Goal: Information Seeking & Learning: Learn about a topic

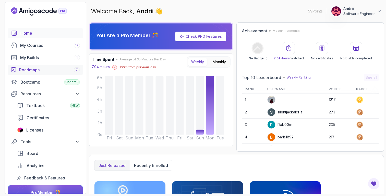
click at [43, 69] on div "Roadmaps 7" at bounding box center [49, 70] width 61 height 6
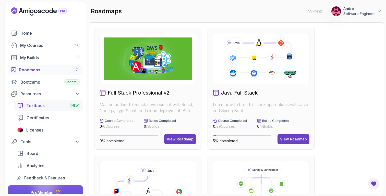
click at [63, 108] on div "Textbook NEW" at bounding box center [53, 106] width 54 height 6
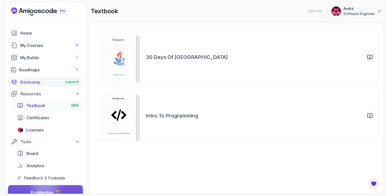
click at [56, 80] on div "Bootcamp Cohort 3" at bounding box center [50, 82] width 60 height 6
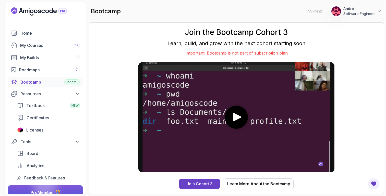
click at [50, 79] on div "Bootcamp Cohort 3" at bounding box center [50, 82] width 60 height 6
click at [52, 69] on div "Roadmaps 7" at bounding box center [49, 70] width 61 height 6
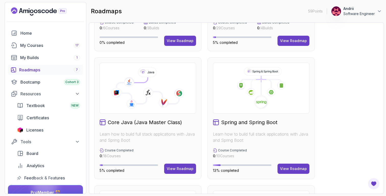
scroll to position [124, 0]
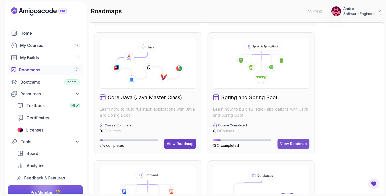
click at [300, 144] on div "View Roadmap" at bounding box center [293, 144] width 27 height 5
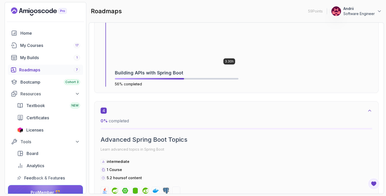
scroll to position [823, 0]
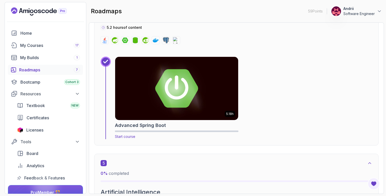
click at [214, 109] on img at bounding box center [176, 88] width 129 height 66
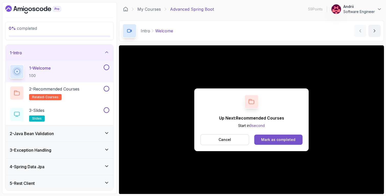
click at [293, 140] on div "Mark as completed" at bounding box center [278, 139] width 34 height 5
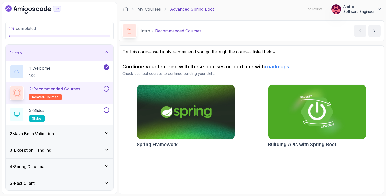
click at [76, 130] on div "2 - Java Bean Validation" at bounding box center [60, 134] width 108 height 16
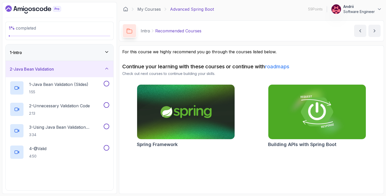
click at [80, 50] on div "1 - Intro" at bounding box center [60, 53] width 100 height 6
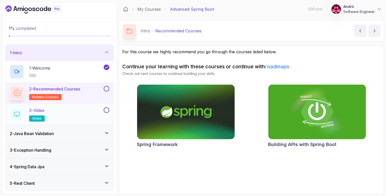
click at [67, 109] on div "3 - Slides slides" at bounding box center [56, 115] width 93 height 14
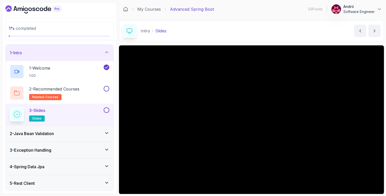
click at [70, 128] on div "2 - Java Bean Validation" at bounding box center [60, 134] width 108 height 16
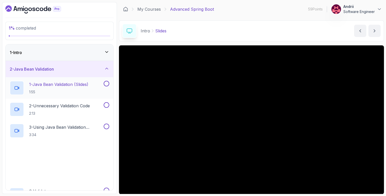
click at [71, 92] on p "1:55" at bounding box center [58, 92] width 59 height 5
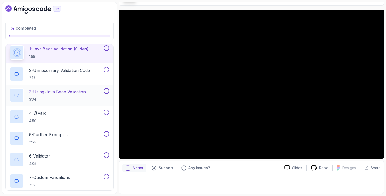
scroll to position [41, 0]
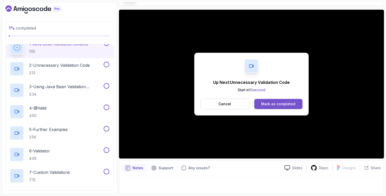
click at [274, 106] on div "Mark as completed" at bounding box center [278, 104] width 34 height 5
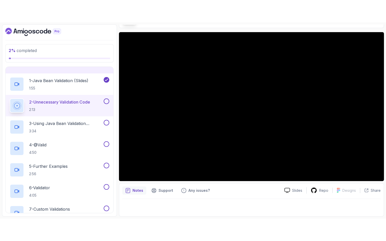
scroll to position [26, 0]
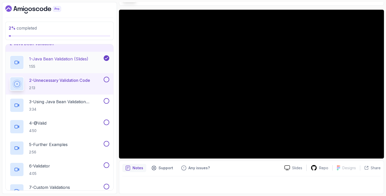
click at [79, 61] on p "1 - Java Bean Validation (Slides)" at bounding box center [58, 59] width 59 height 6
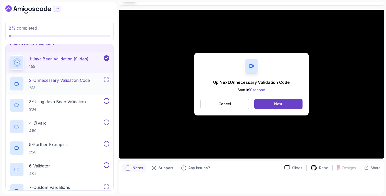
click at [44, 80] on p "2 - Unnecessary Validation Code" at bounding box center [59, 80] width 61 height 6
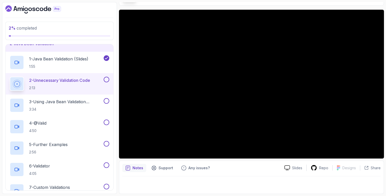
click at [72, 48] on div "2 - Java Bean Validation" at bounding box center [60, 44] width 108 height 16
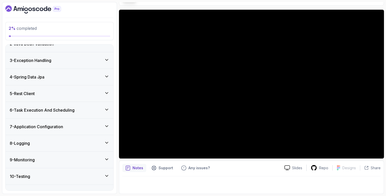
click at [72, 49] on div "2 - Java Bean Validation" at bounding box center [60, 44] width 108 height 16
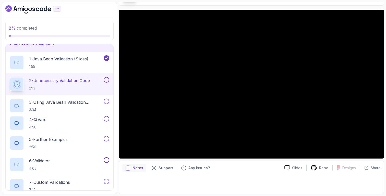
click at [74, 69] on div "1 - Java Bean Validation (Slides) 1:55 2 - Unnecessary Validation Code 2:13 3 -…" at bounding box center [60, 148] width 108 height 193
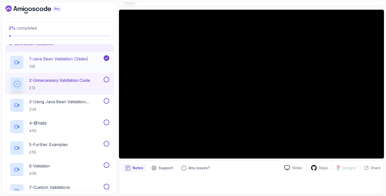
click at [91, 67] on div "1 - Java Bean Validation (Slides) 1:55" at bounding box center [56, 62] width 93 height 14
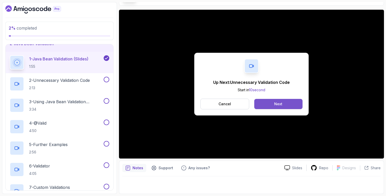
click at [267, 99] on button "Next" at bounding box center [278, 104] width 48 height 10
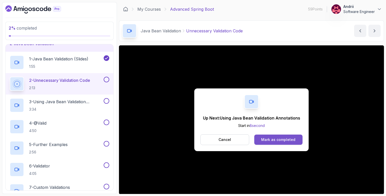
click at [287, 137] on button "Mark as completed" at bounding box center [278, 140] width 48 height 10
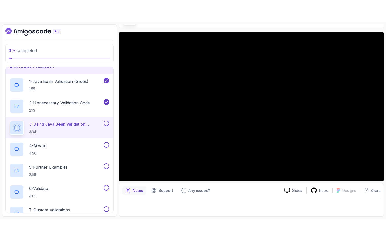
scroll to position [19, 0]
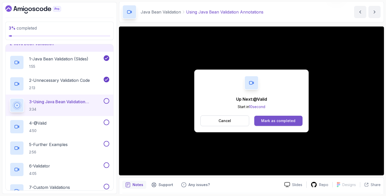
click at [265, 121] on div "Mark as completed" at bounding box center [278, 121] width 34 height 5
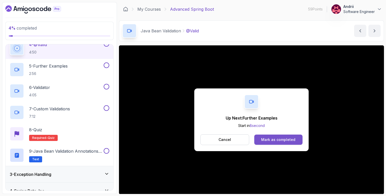
click at [290, 139] on div "Mark as completed" at bounding box center [278, 139] width 34 height 5
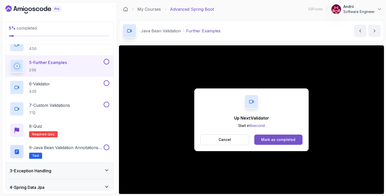
click at [291, 144] on button "Mark as completed" at bounding box center [278, 140] width 48 height 10
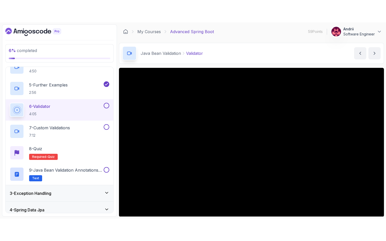
scroll to position [13, 0]
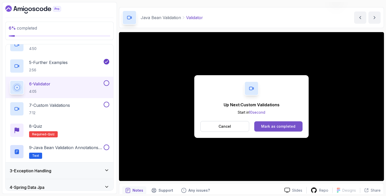
click at [296, 131] on button "Mark as completed" at bounding box center [278, 127] width 48 height 10
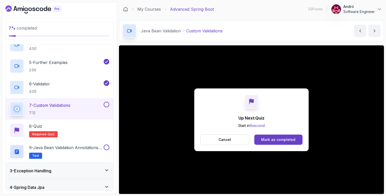
click at [230, 133] on div "Up Next: Quiz Start in 9 second Cancel Mark as completed" at bounding box center [251, 120] width 114 height 63
click at [230, 138] on p "Cancel" at bounding box center [225, 139] width 13 height 5
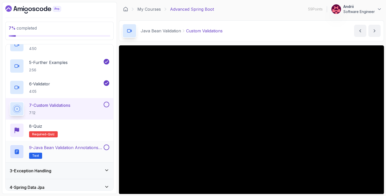
click at [81, 147] on p "9 - Java Bean Validation Annotations Cheat Sheet" at bounding box center [66, 148] width 74 height 6
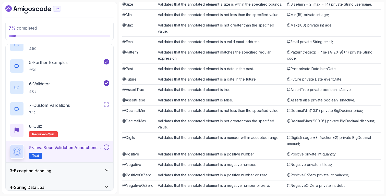
scroll to position [163, 0]
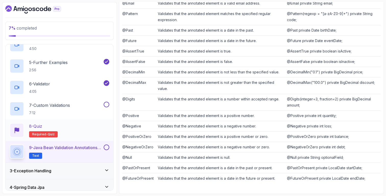
click at [71, 139] on div "8 - Quiz Required- quiz" at bounding box center [60, 130] width 108 height 21
click at [86, 132] on div "8 - Quiz Required- quiz" at bounding box center [60, 130] width 100 height 14
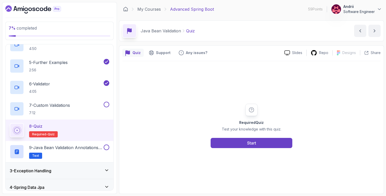
click at [69, 171] on div "3 - Exception Handling" at bounding box center [60, 171] width 100 height 6
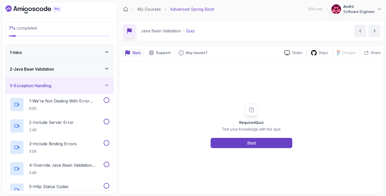
click at [59, 73] on div "2 - Java Bean Validation" at bounding box center [60, 69] width 108 height 16
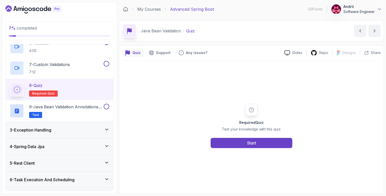
scroll to position [129, 0]
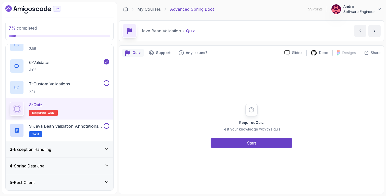
click at [77, 145] on div "3 - Exception Handling" at bounding box center [60, 150] width 108 height 16
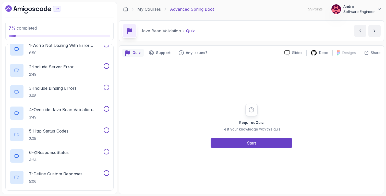
scroll to position [0, 0]
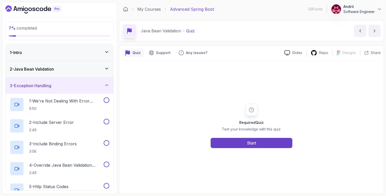
click at [73, 72] on div "2 - Java Bean Validation" at bounding box center [60, 69] width 100 height 6
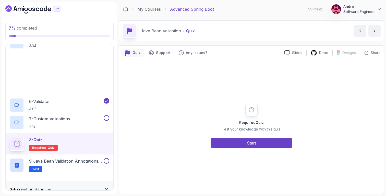
scroll to position [155, 0]
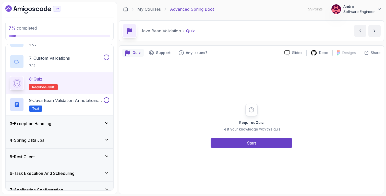
click at [74, 123] on div "3 - Exception Handling" at bounding box center [60, 124] width 100 height 6
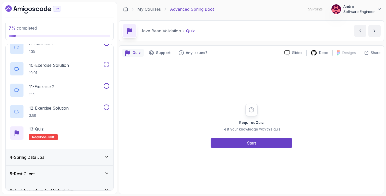
scroll to position [0, 0]
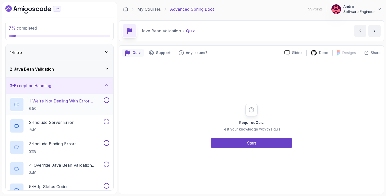
click at [78, 102] on p "1 - We're Not Dealing With Error Properply" at bounding box center [66, 101] width 74 height 6
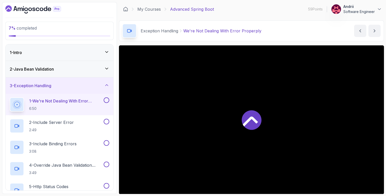
click at [78, 75] on div "2 - Java Bean Validation" at bounding box center [60, 69] width 108 height 16
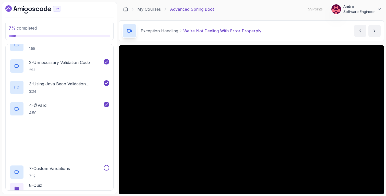
scroll to position [117, 0]
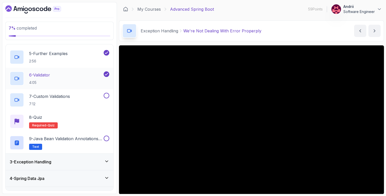
click at [76, 84] on div "6 - Validator 4:05" at bounding box center [56, 79] width 93 height 14
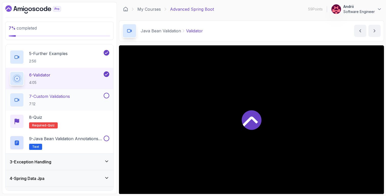
click at [77, 97] on div "7 - Custom Validations 7:12" at bounding box center [56, 100] width 93 height 14
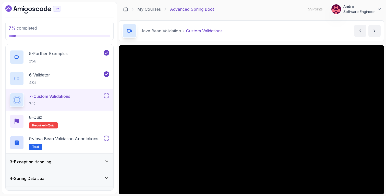
click at [77, 158] on div "3 - Exception Handling" at bounding box center [60, 162] width 108 height 16
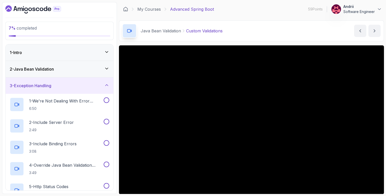
click at [66, 77] on div "2 - Java Bean Validation" at bounding box center [60, 69] width 108 height 16
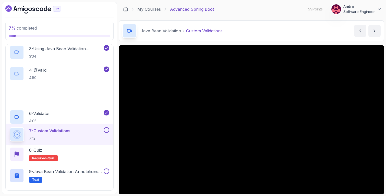
scroll to position [134, 0]
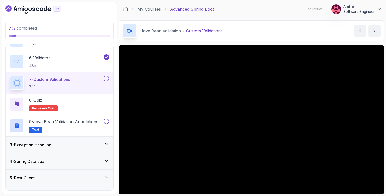
click at [77, 140] on div "3 - Exception Handling" at bounding box center [60, 145] width 108 height 16
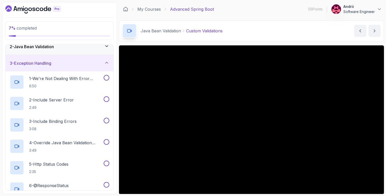
scroll to position [0, 0]
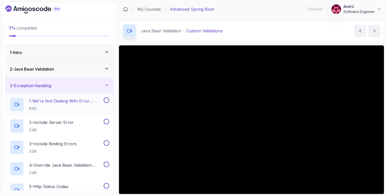
click at [77, 108] on p "6:50" at bounding box center [66, 108] width 74 height 5
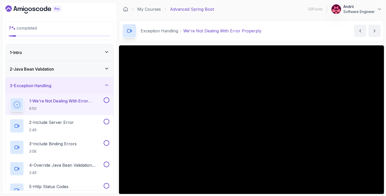
click at [58, 71] on div "2 - Java Bean Validation" at bounding box center [60, 69] width 100 height 6
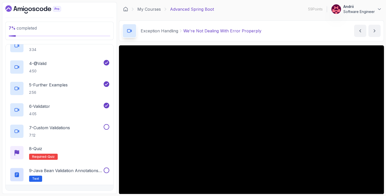
scroll to position [138, 0]
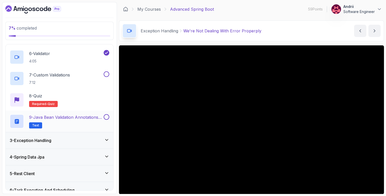
click at [72, 119] on p "9 - Java Bean Validation Annotations Cheat Sheet" at bounding box center [66, 117] width 74 height 6
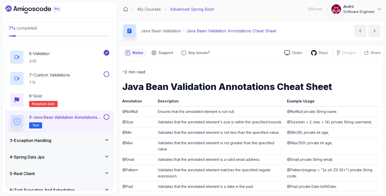
click at [67, 137] on div "3 - Exception Handling" at bounding box center [60, 141] width 108 height 16
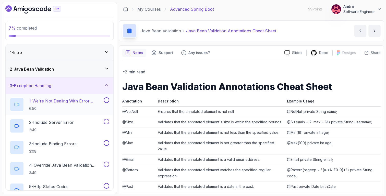
click at [66, 103] on p "1 - We're Not Dealing With Error Properply" at bounding box center [66, 101] width 74 height 6
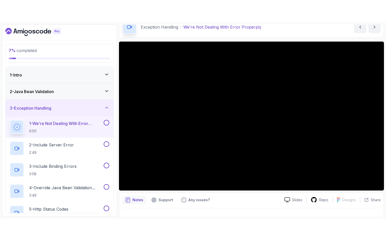
scroll to position [36, 0]
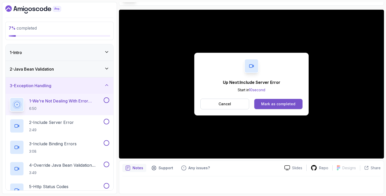
click at [269, 103] on div "Mark as completed" at bounding box center [278, 104] width 34 height 5
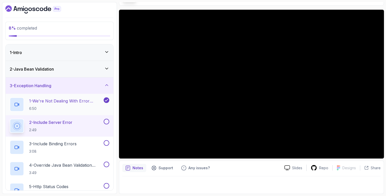
click at [84, 102] on p "1 - We're Not Dealing With Error Properply" at bounding box center [66, 101] width 74 height 6
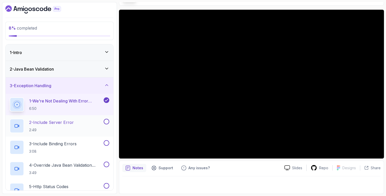
click at [67, 128] on p "2:49" at bounding box center [51, 130] width 45 height 5
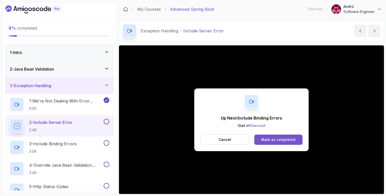
click at [290, 139] on div "Mark as completed" at bounding box center [278, 139] width 34 height 5
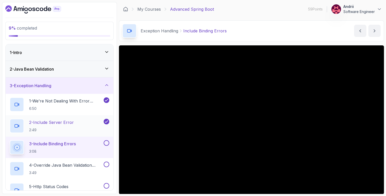
click at [58, 122] on p "2 - Include Server Error" at bounding box center [51, 123] width 45 height 6
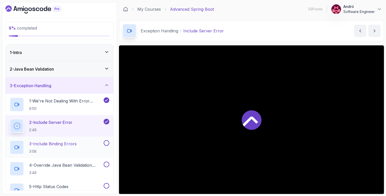
click at [58, 141] on div "3 - Include Binding Errors 3:08" at bounding box center [56, 148] width 93 height 14
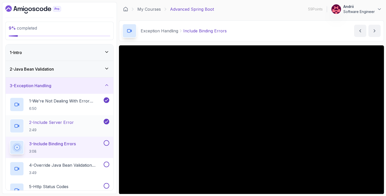
click at [72, 130] on p "2:49" at bounding box center [51, 130] width 45 height 5
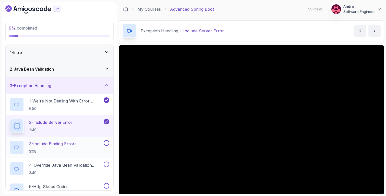
click at [79, 141] on div "3 - Include Binding Errors 3:08" at bounding box center [56, 148] width 93 height 14
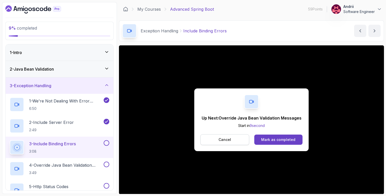
click at [233, 139] on button "Cancel" at bounding box center [225, 140] width 49 height 11
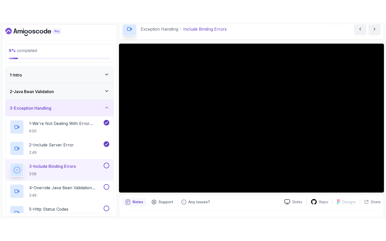
scroll to position [36, 0]
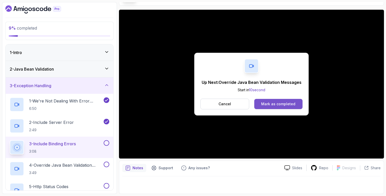
click at [274, 106] on div "Mark as completed" at bounding box center [278, 104] width 34 height 5
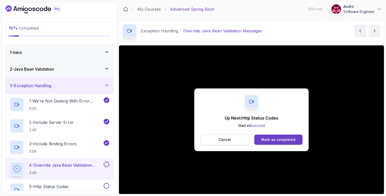
click at [241, 142] on button "Cancel" at bounding box center [225, 140] width 49 height 11
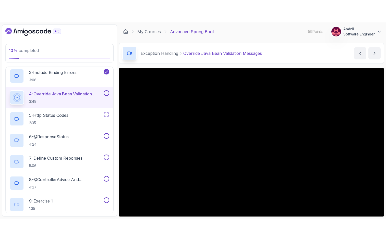
scroll to position [36, 0]
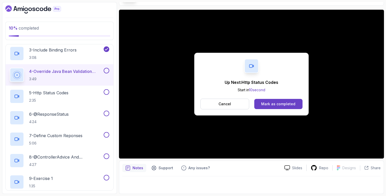
click at [271, 105] on div "Mark as completed" at bounding box center [278, 104] width 34 height 5
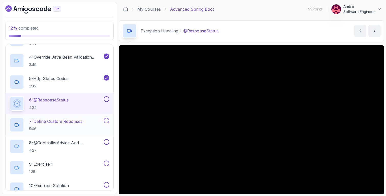
scroll to position [109, 0]
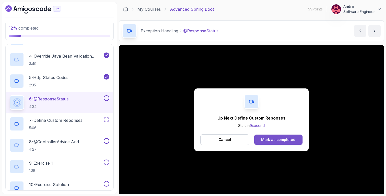
click at [279, 142] on div "Mark as completed" at bounding box center [278, 139] width 34 height 5
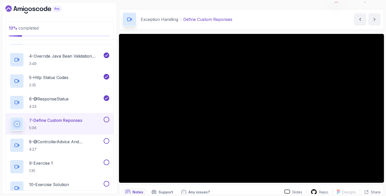
scroll to position [8, 0]
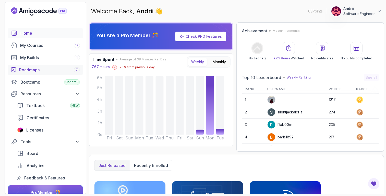
click at [70, 74] on link "Roadmaps 7" at bounding box center [45, 70] width 75 height 10
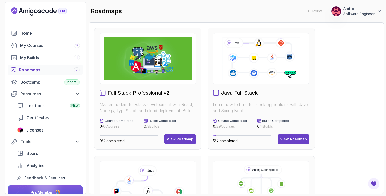
scroll to position [112, 0]
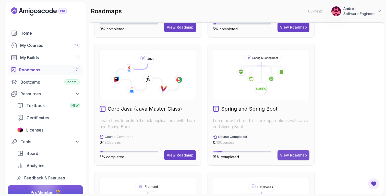
click at [295, 155] on div "View Roadmap" at bounding box center [293, 155] width 27 height 5
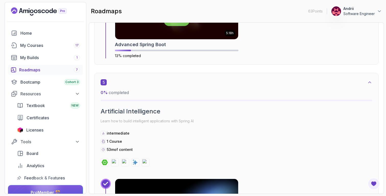
scroll to position [834, 0]
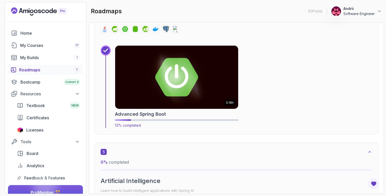
click at [229, 108] on img at bounding box center [176, 77] width 129 height 66
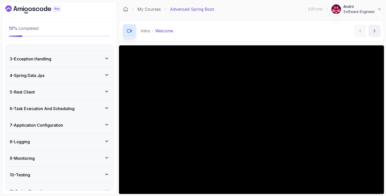
scroll to position [9, 0]
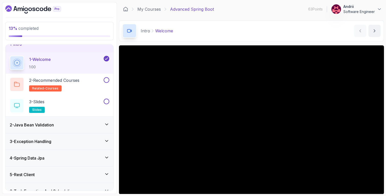
click at [82, 141] on div "3 - Exception Handling" at bounding box center [60, 142] width 100 height 6
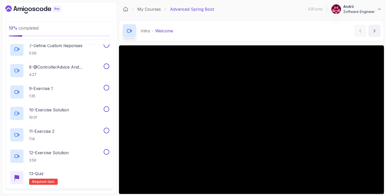
scroll to position [188, 0]
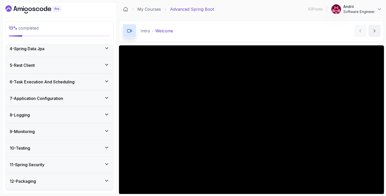
click at [81, 55] on div "4 - Spring Data Jpa" at bounding box center [60, 49] width 108 height 16
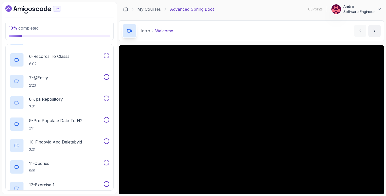
scroll to position [169, 0]
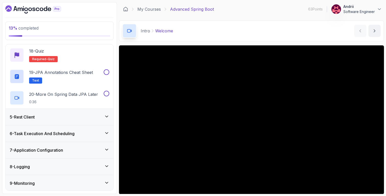
click at [85, 116] on div "5 - Rest Client" at bounding box center [60, 117] width 100 height 6
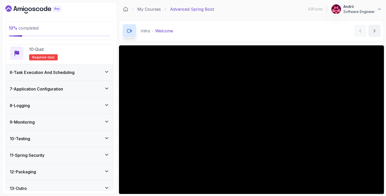
click at [95, 71] on div "6 - Task Execution And Scheduling" at bounding box center [60, 72] width 100 height 6
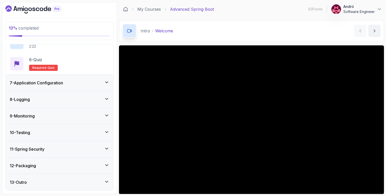
click at [93, 81] on div "7 - Application Configuration" at bounding box center [60, 83] width 100 height 6
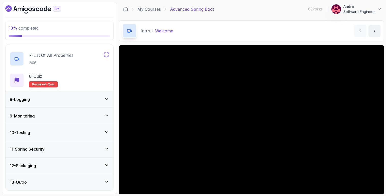
click at [83, 99] on div "8 - Logging" at bounding box center [60, 100] width 100 height 6
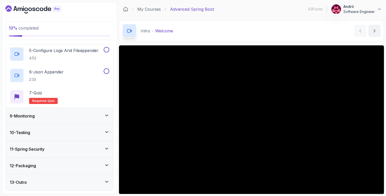
click at [77, 120] on div "9 - Monitoring" at bounding box center [60, 116] width 108 height 16
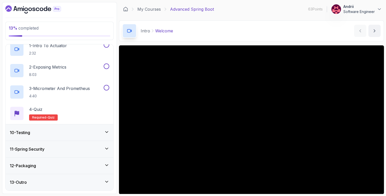
click at [73, 137] on div "10 - Testing" at bounding box center [60, 133] width 108 height 16
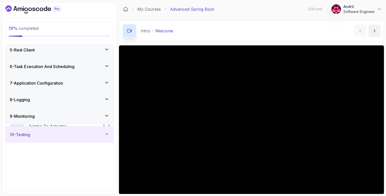
scroll to position [134, 0]
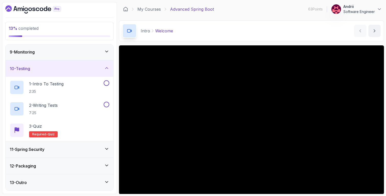
click at [71, 148] on div "11 - Spring Security" at bounding box center [60, 150] width 100 height 6
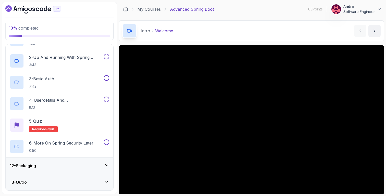
click at [69, 162] on div "12 - Packaging" at bounding box center [60, 166] width 108 height 16
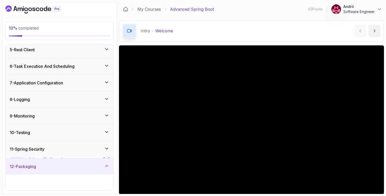
scroll to position [155, 0]
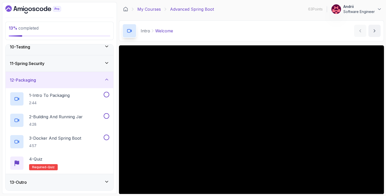
click at [150, 7] on link "My Courses" at bounding box center [149, 9] width 24 height 6
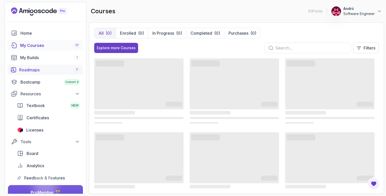
click at [74, 72] on div "Roadmaps 7" at bounding box center [49, 70] width 61 height 6
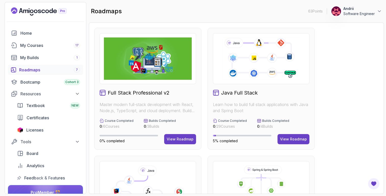
scroll to position [171, 0]
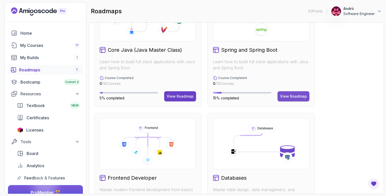
click at [288, 97] on div "View Roadmap" at bounding box center [293, 96] width 27 height 5
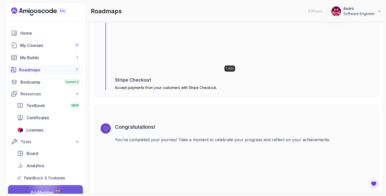
scroll to position [1717, 0]
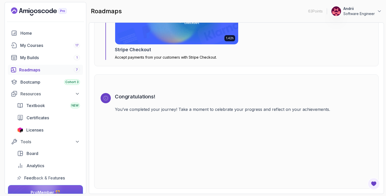
click at [66, 70] on div "Roadmaps 7" at bounding box center [49, 70] width 61 height 6
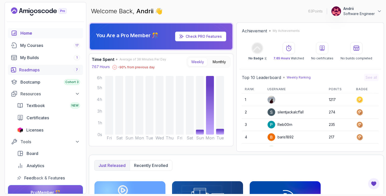
click at [44, 68] on div "Roadmaps 7" at bounding box center [49, 70] width 61 height 6
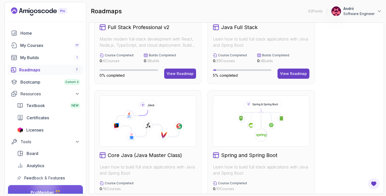
scroll to position [89, 0]
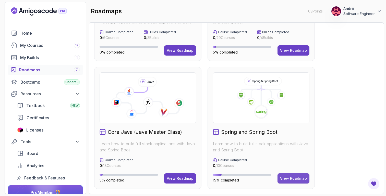
click at [291, 175] on button "View Roadmap" at bounding box center [294, 179] width 32 height 10
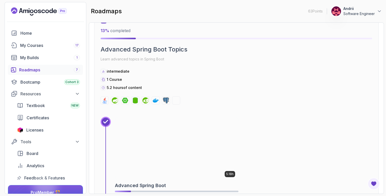
scroll to position [819, 0]
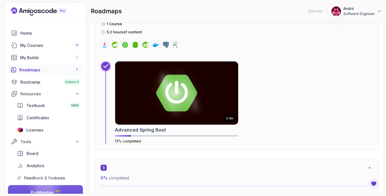
click at [205, 103] on img at bounding box center [176, 93] width 123 height 63
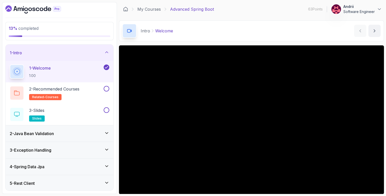
click at [65, 149] on div "3 - Exception Handling" at bounding box center [60, 150] width 100 height 6
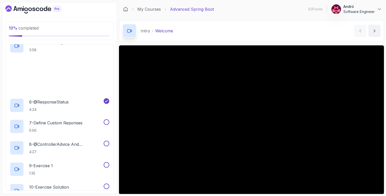
scroll to position [113, 0]
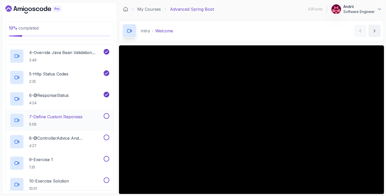
click at [79, 115] on p "7 - Define Custom Reponses" at bounding box center [55, 117] width 53 height 6
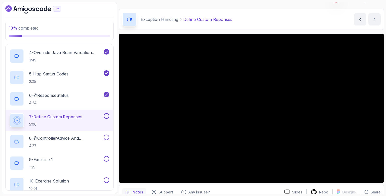
scroll to position [15, 0]
